Goal: Answer question/provide support

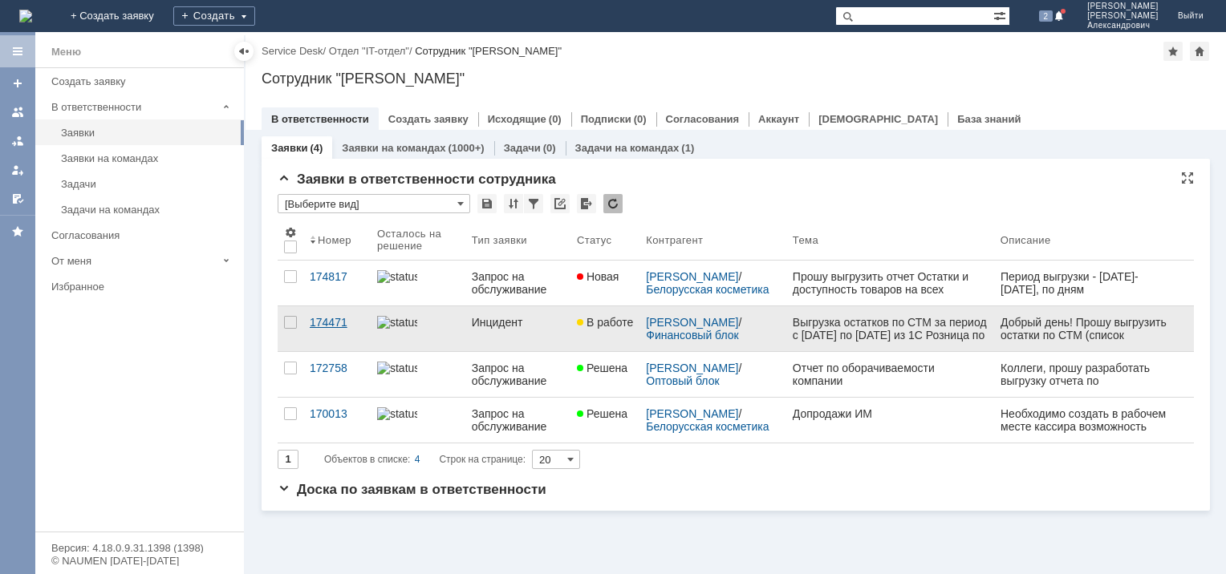
click at [330, 319] on div "174471" at bounding box center [337, 322] width 55 height 13
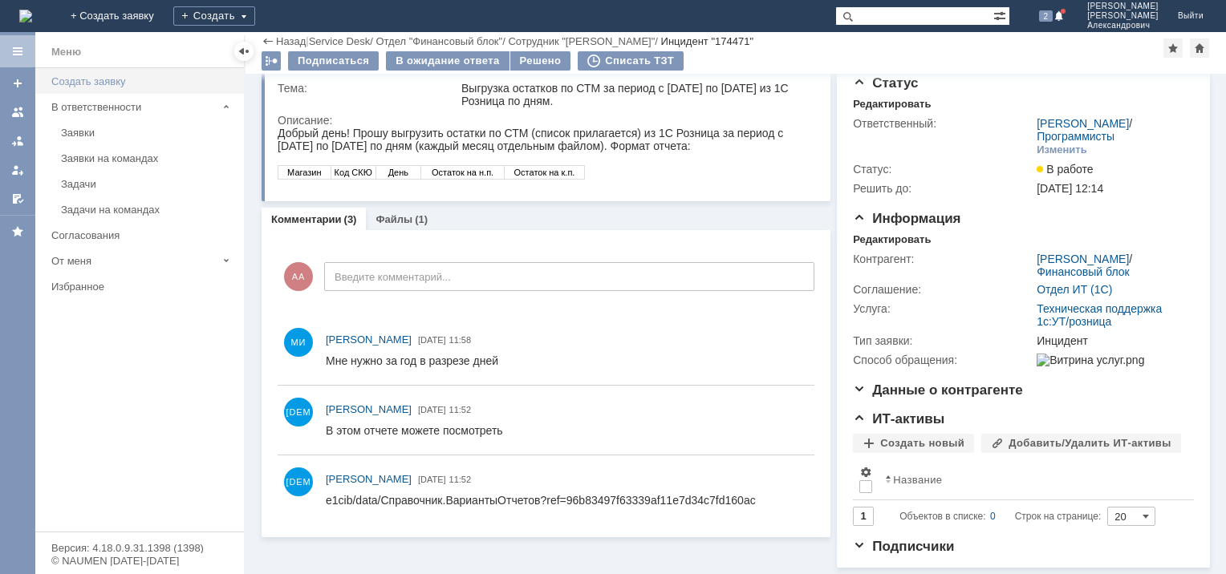
scroll to position [28, 0]
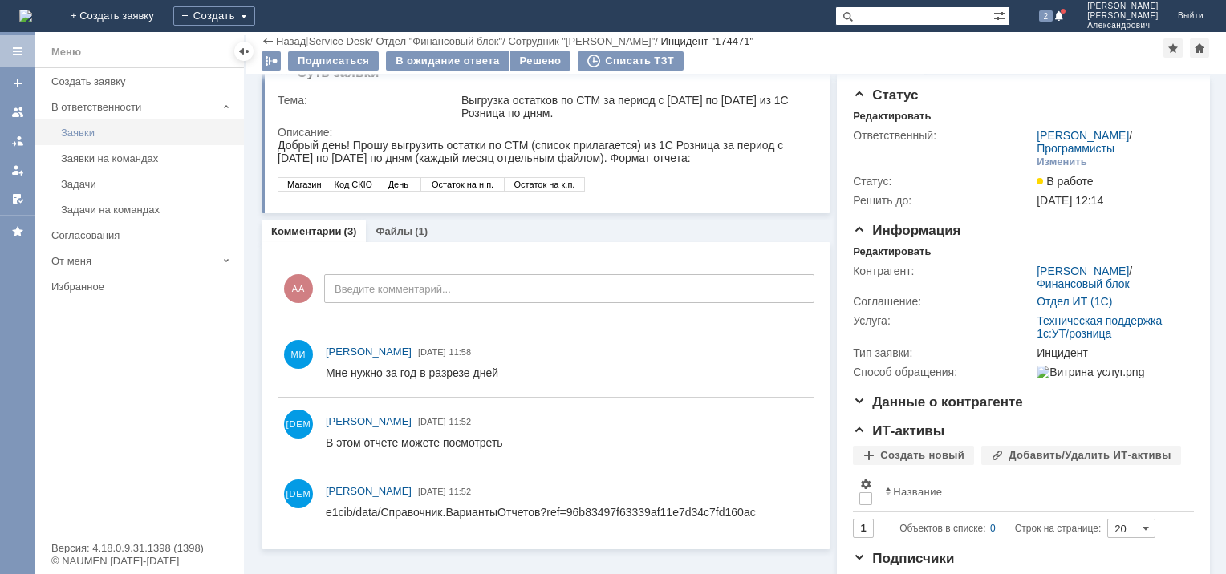
click at [96, 132] on div "Заявки" at bounding box center [147, 133] width 173 height 12
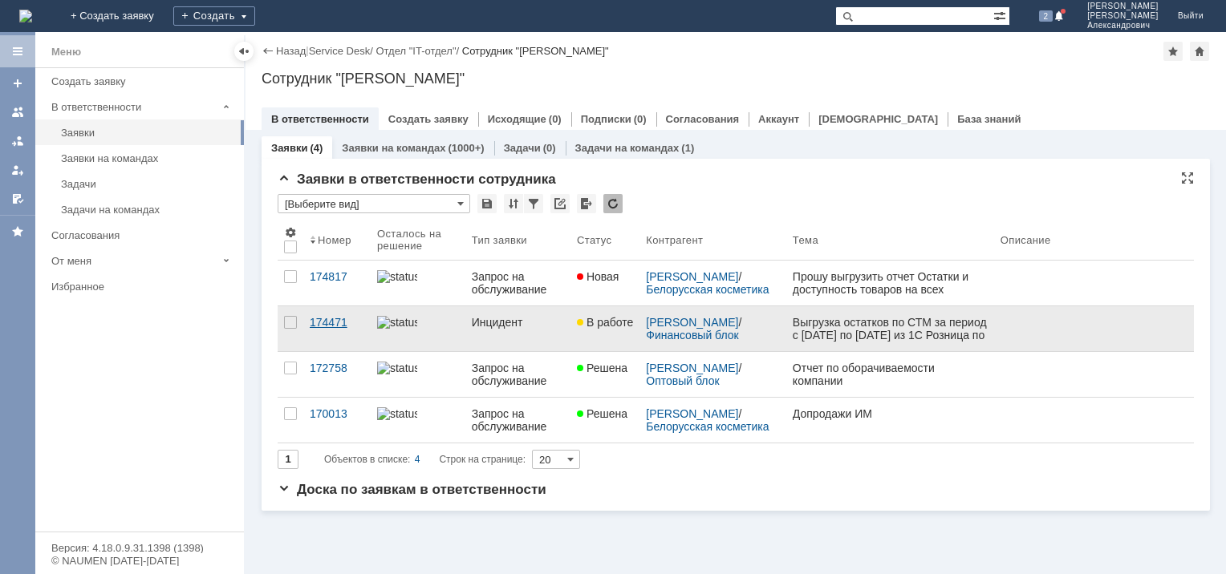
click at [333, 323] on div "174471" at bounding box center [337, 322] width 55 height 13
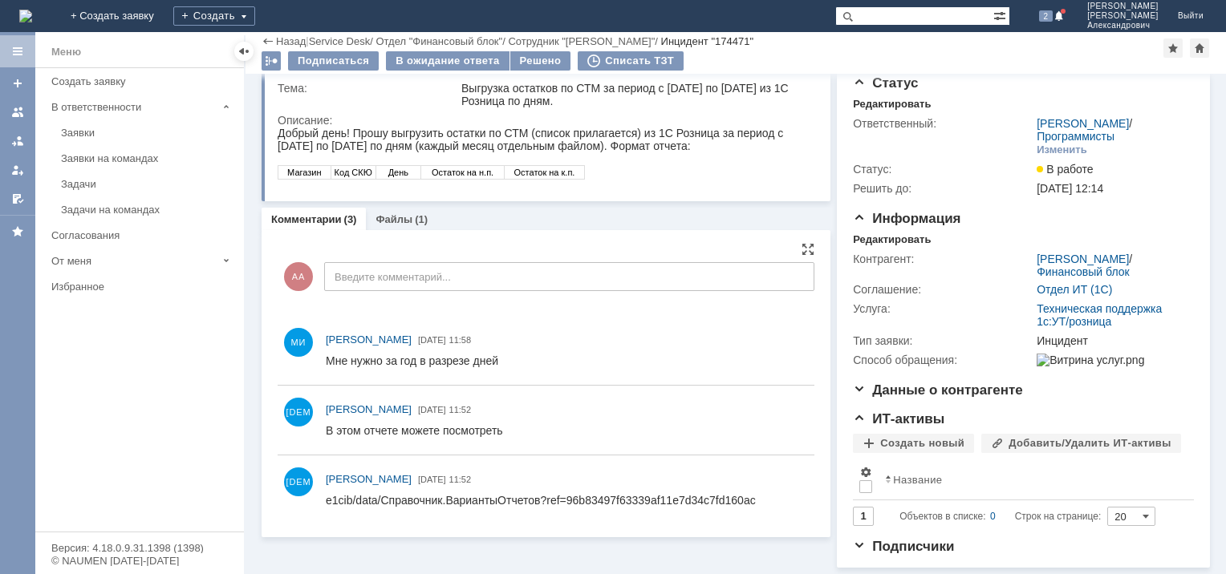
scroll to position [64, 0]
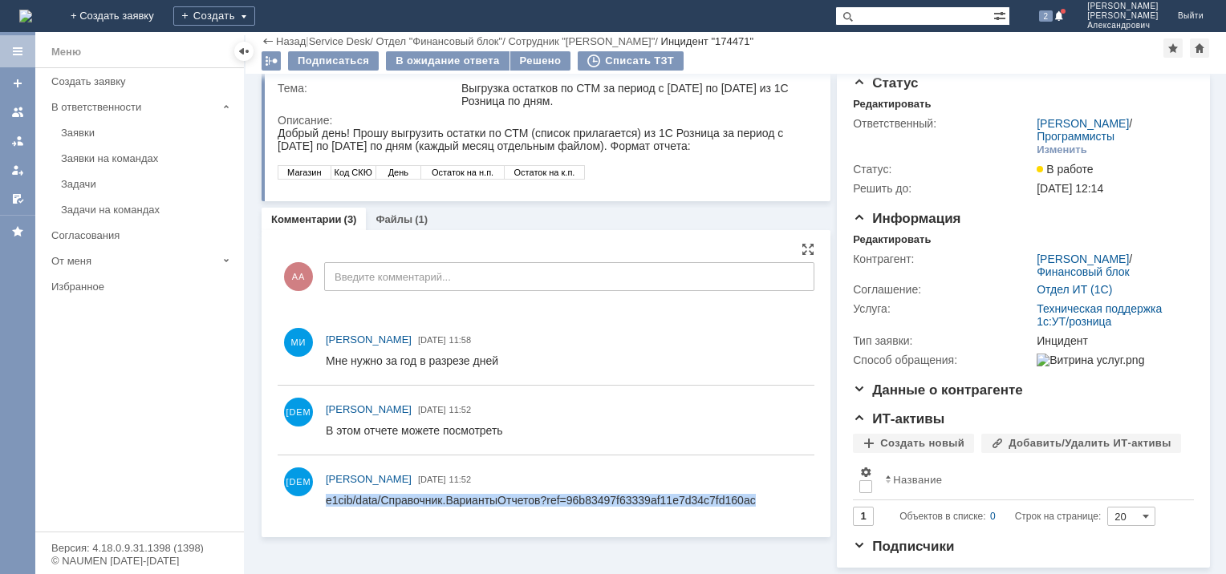
drag, startPoint x: 792, startPoint y: 502, endPoint x: 326, endPoint y: 396, distance: 478.0
click at [326, 494] on html "e1cib/data/Справочник.ВариантыОтчетов?ref=96b83497f63339af11e7d34c7fd160ac" at bounding box center [563, 501] width 474 height 14
drag, startPoint x: 326, startPoint y: 396, endPoint x: 400, endPoint y: 501, distance: 127.8
copy div "e1cib/data/Справочник.ВариантыОтчетов?ref=96b83497f63339af11e7d34c7fd160ac"
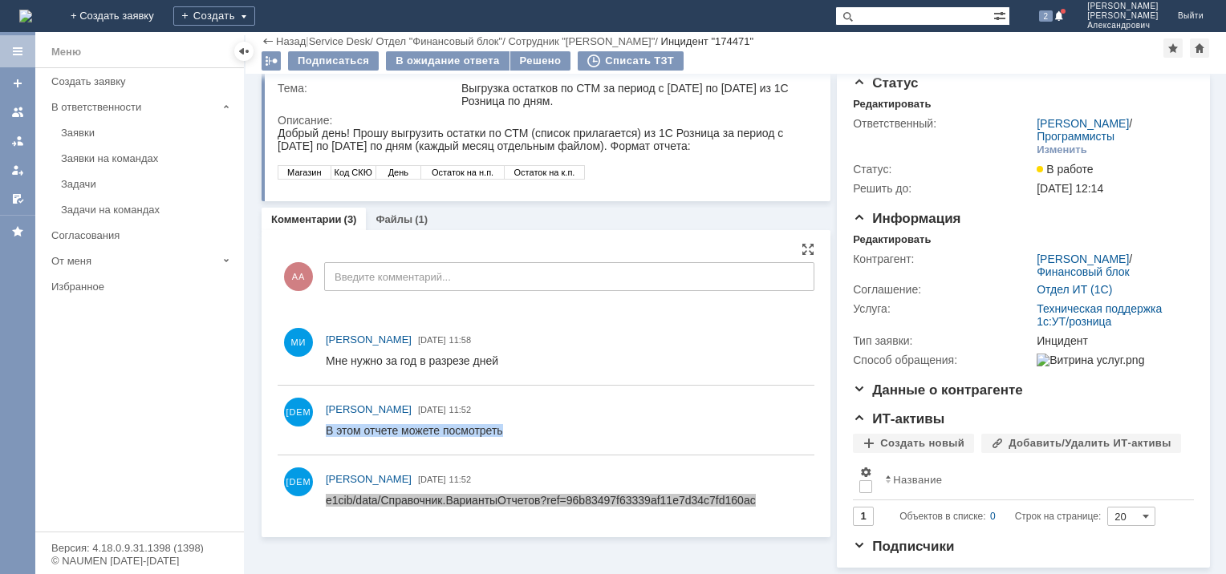
drag, startPoint x: 517, startPoint y: 433, endPoint x: 334, endPoint y: 357, distance: 198.2
click at [334, 424] on html "В этом отчете можете посмотреть" at bounding box center [563, 431] width 474 height 14
drag, startPoint x: 8, startPoint y: -67, endPoint x: 247, endPoint y: 324, distance: 458.7
click at [247, 324] on div "Меню Меню Создать заявку В ответственности Заявки Заявки на командах Задачи Зад…" at bounding box center [613, 303] width 1226 height 542
drag, startPoint x: 247, startPoint y: 324, endPoint x: 551, endPoint y: 401, distance: 313.7
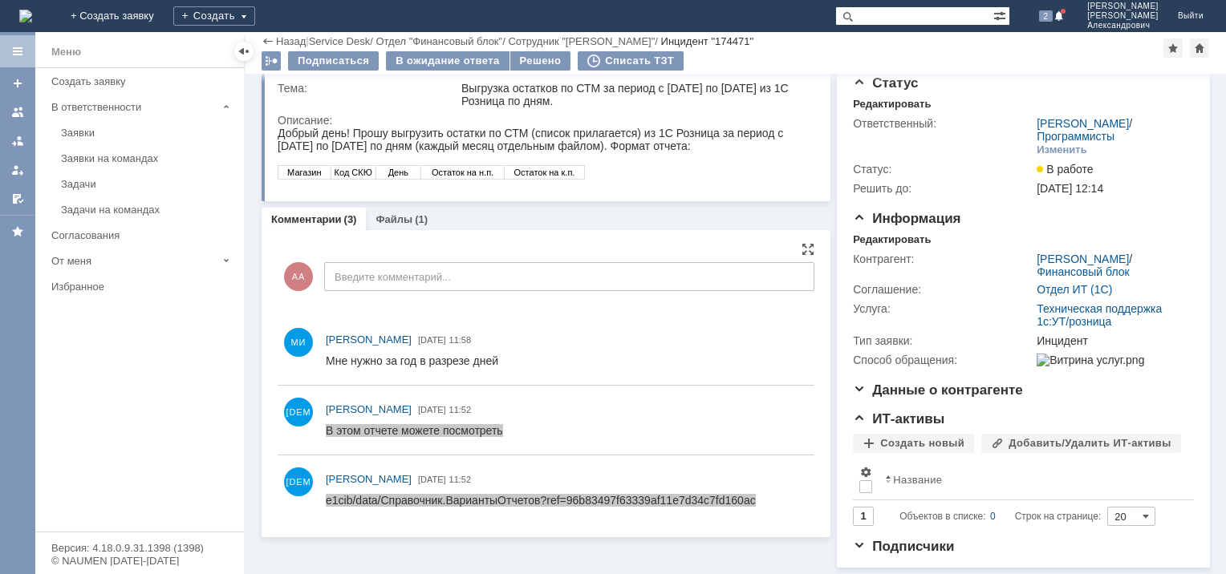
click at [551, 421] on div at bounding box center [567, 431] width 482 height 21
drag, startPoint x: 532, startPoint y: 428, endPoint x: 481, endPoint y: 369, distance: 78.0
click at [481, 424] on html "В этом отчете можете посмотреть" at bounding box center [563, 431] width 474 height 14
drag, startPoint x: 156, startPoint y: -55, endPoint x: 351, endPoint y: 369, distance: 467.0
click at [351, 392] on div "[PERSON_NAME] [DATE] 11:52" at bounding box center [546, 420] width 537 height 56
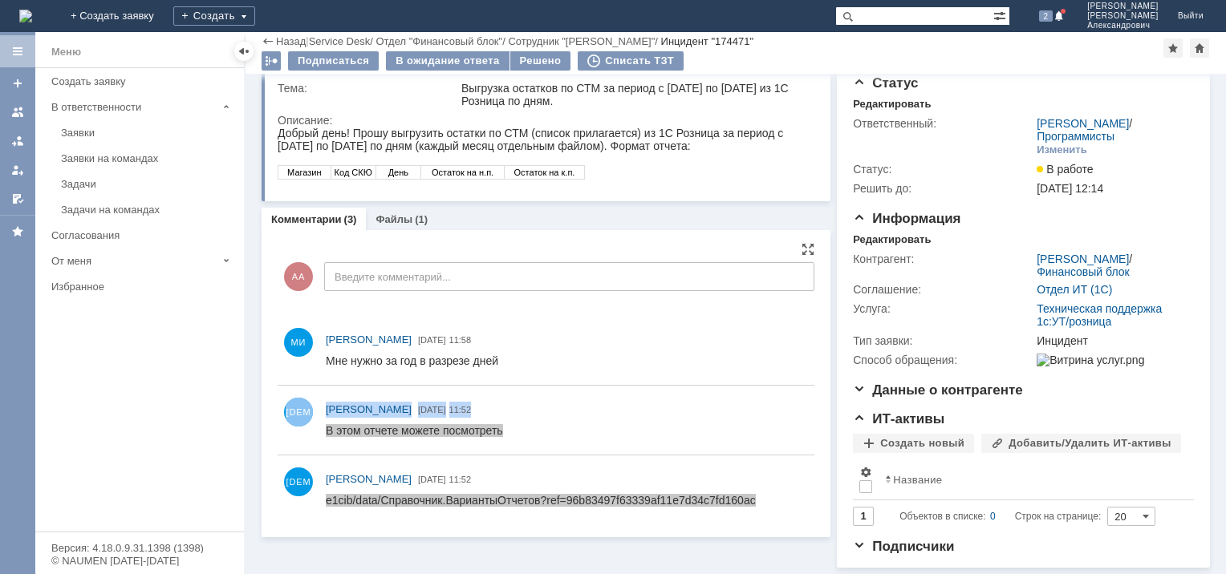
copy div "[PERSON_NAME] [DATE] 11:52"
click at [510, 421] on div at bounding box center [567, 431] width 482 height 21
drag, startPoint x: 509, startPoint y: 432, endPoint x: 314, endPoint y: 432, distance: 195.0
click at [326, 432] on html "В этом отчете можете посмотреть" at bounding box center [563, 431] width 474 height 14
copy div "В этом отчете можете посмотреть"
